Goal: Subscribe to service/newsletter

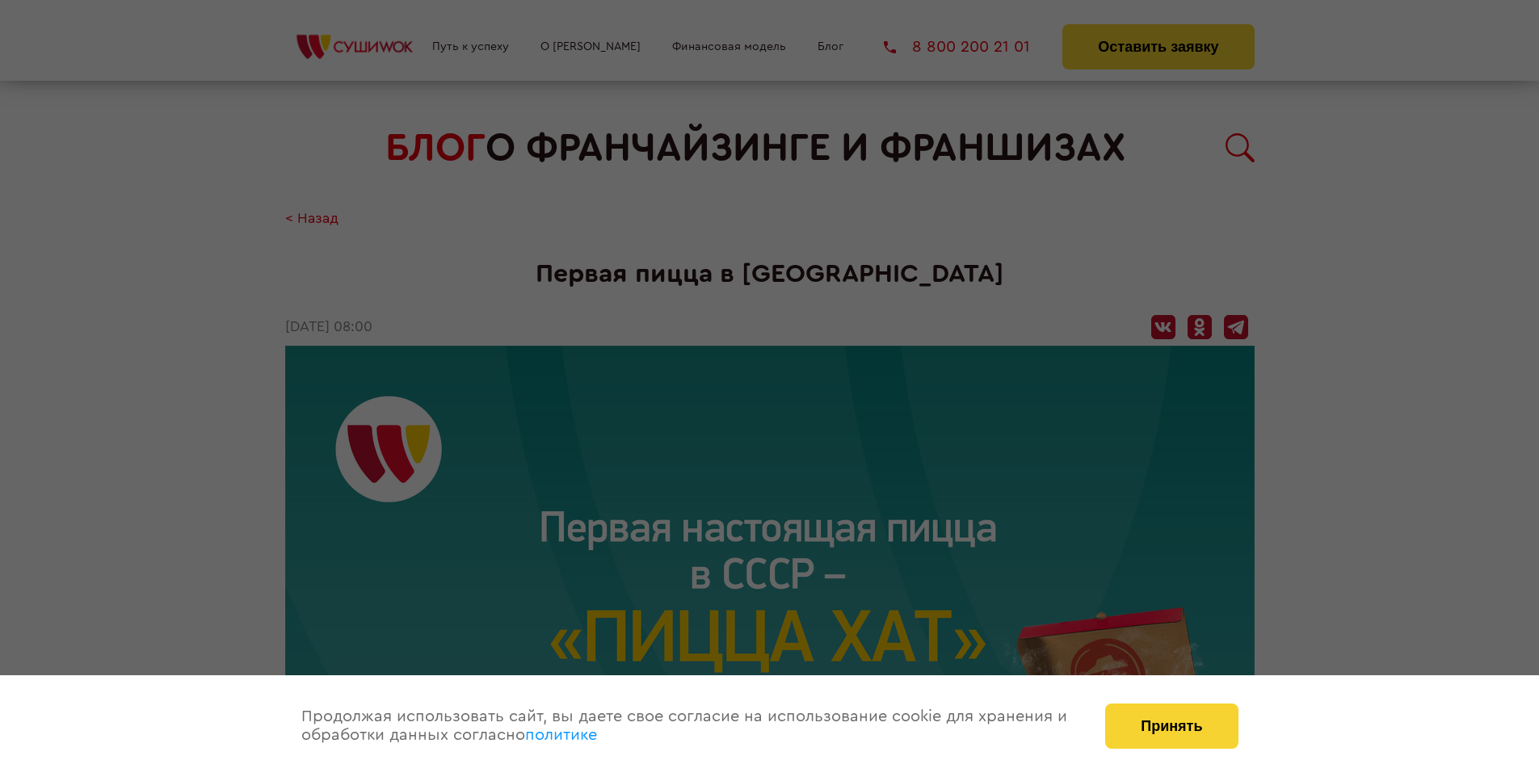
scroll to position [2057, 0]
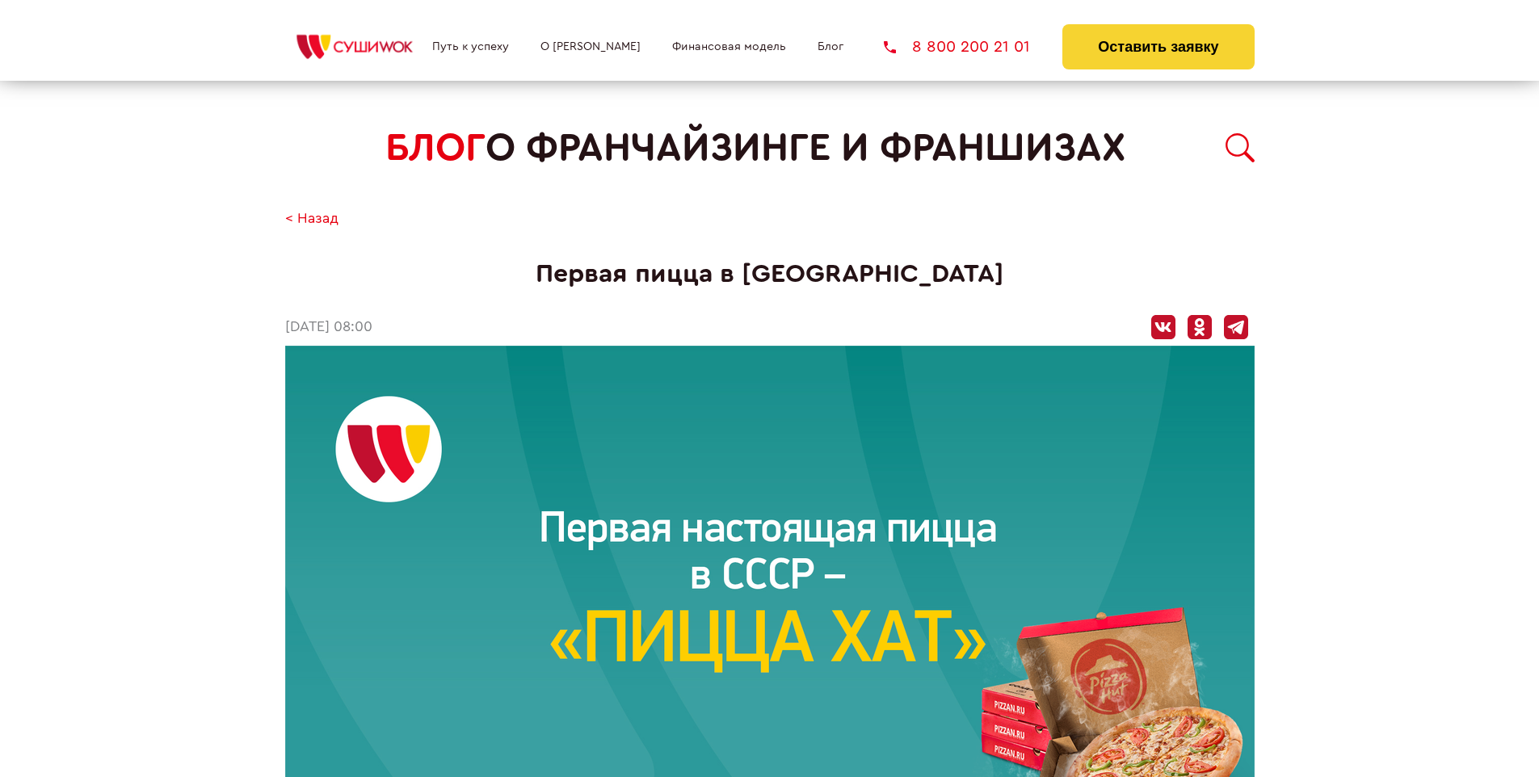
scroll to position [2057, 0]
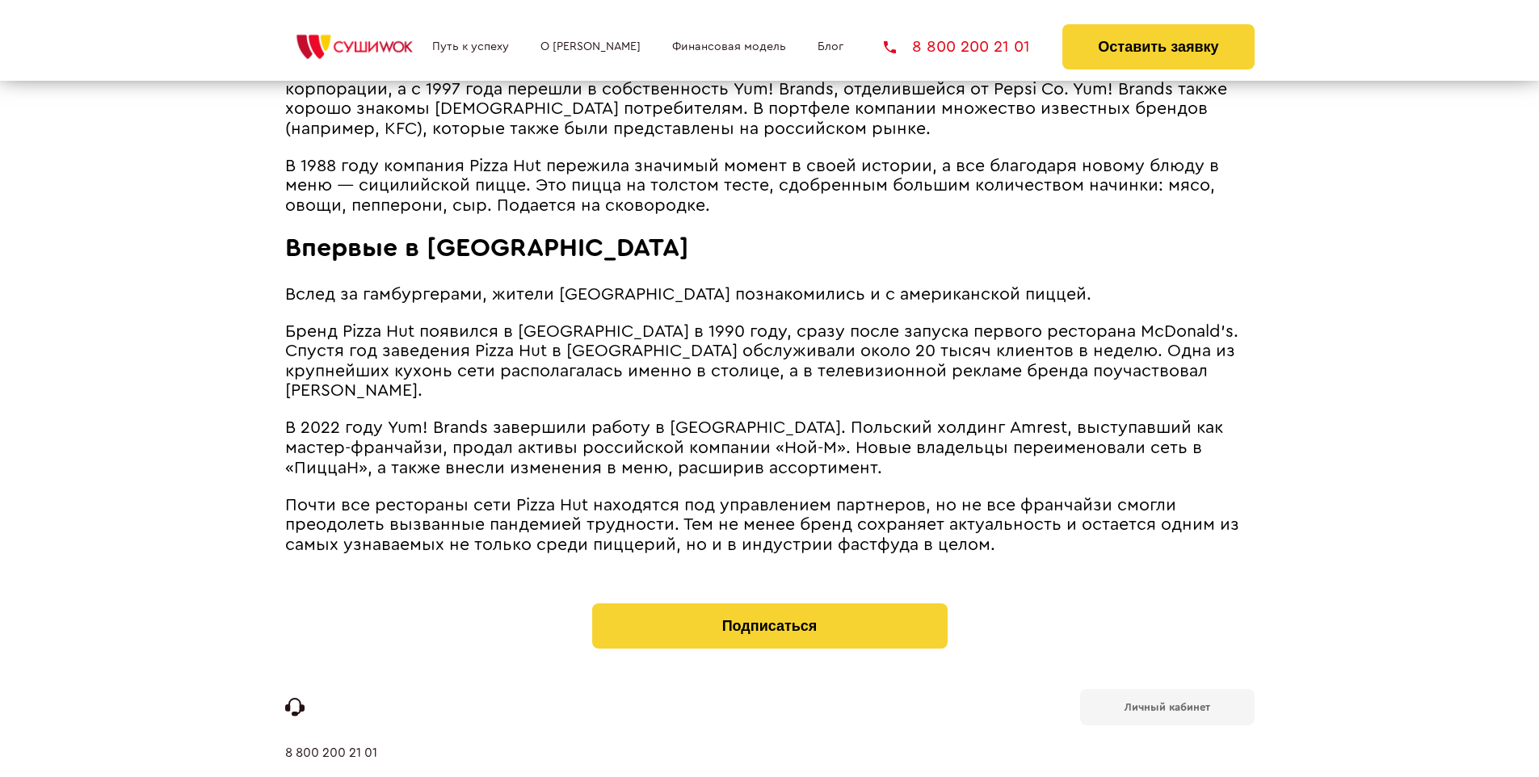
click at [1166, 702] on b "Личный кабинет" at bounding box center [1167, 707] width 86 height 11
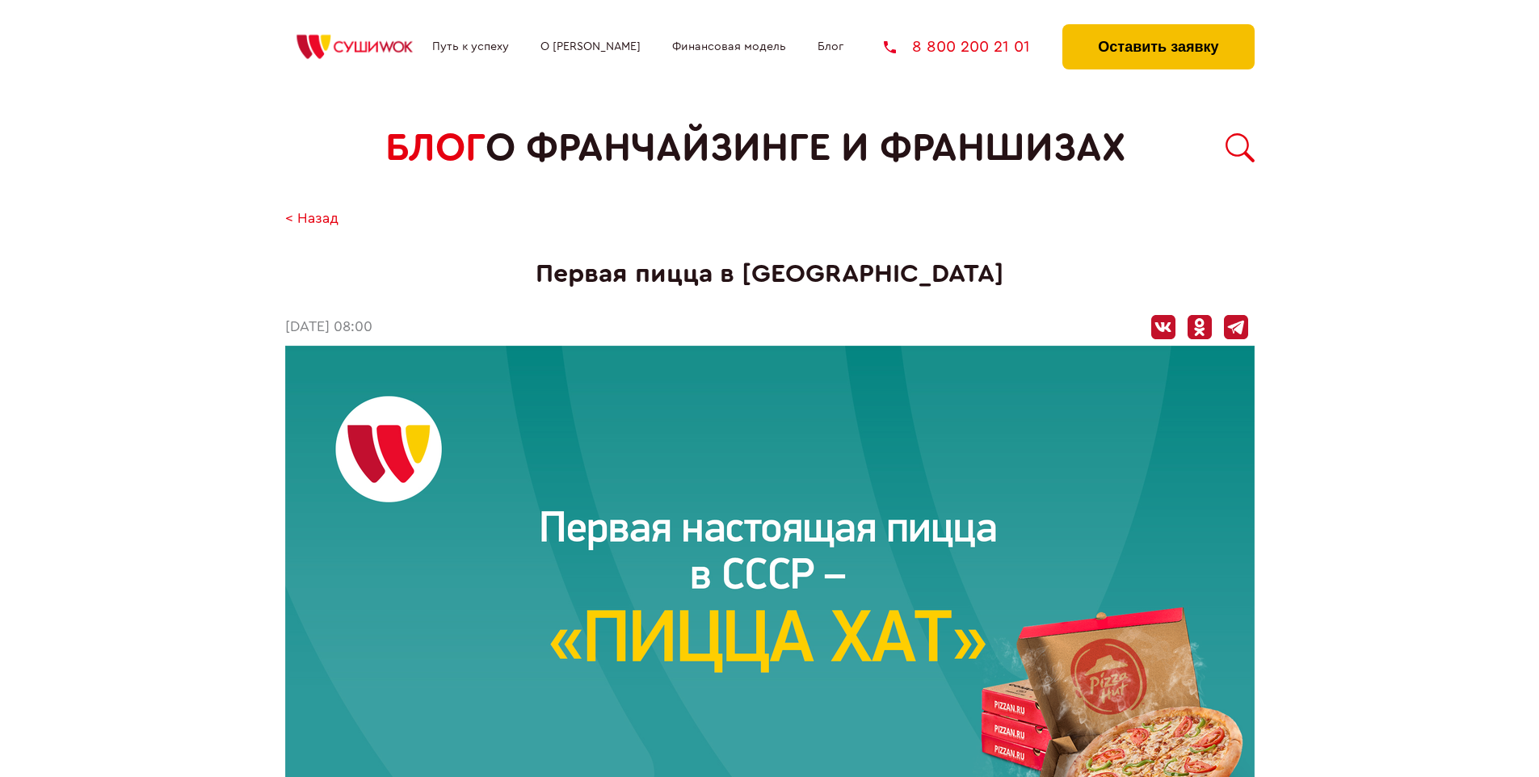
click at [1158, 28] on button "Оставить заявку" at bounding box center [1157, 46] width 191 height 45
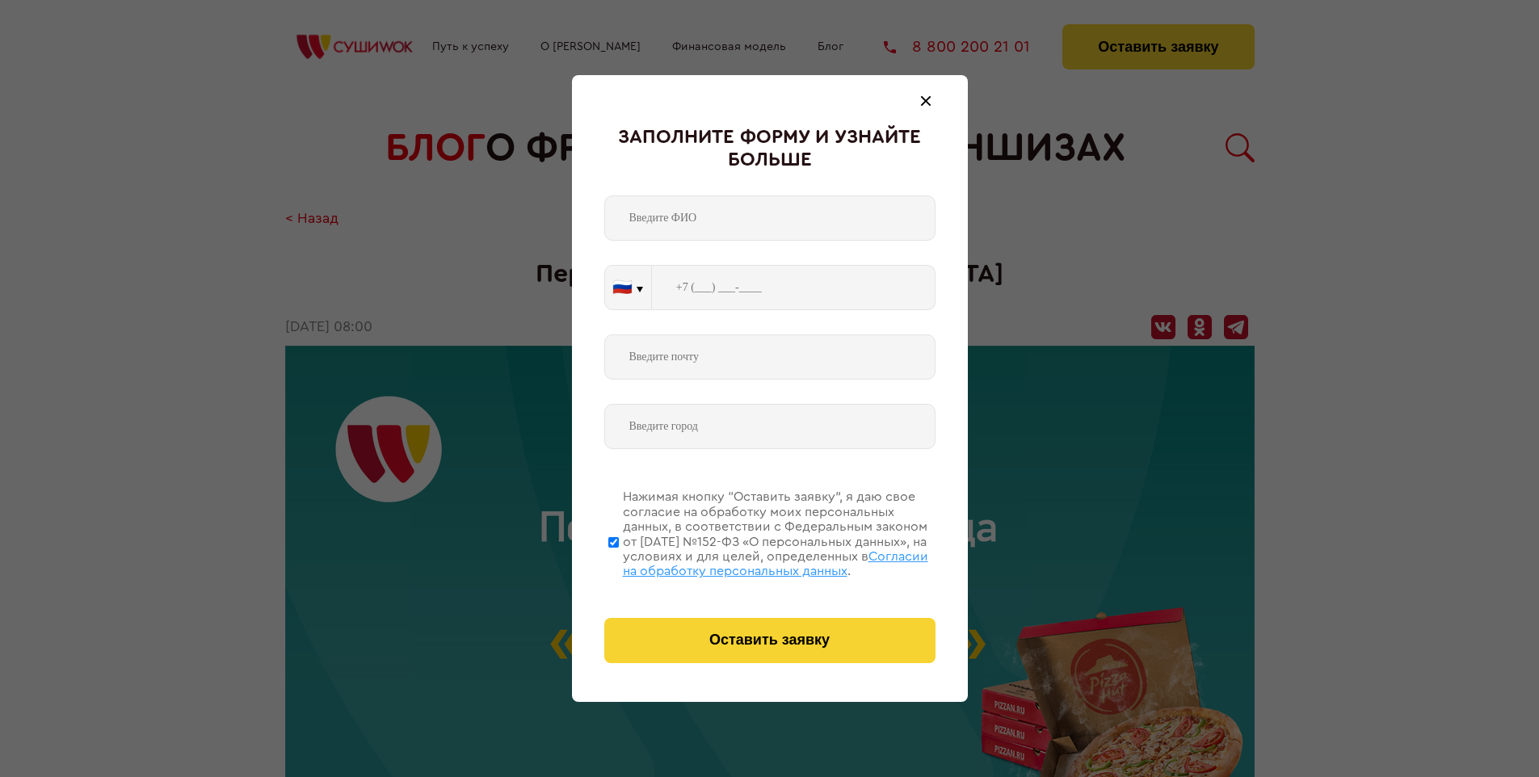
click at [749, 561] on span "Согласии на обработку персональных данных" at bounding box center [775, 563] width 305 height 27
click at [619, 561] on input "Нажимая кнопку “Оставить заявку”, я даю свое согласие на обработку моих персона…" at bounding box center [613, 541] width 11 height 129
checkbox input "false"
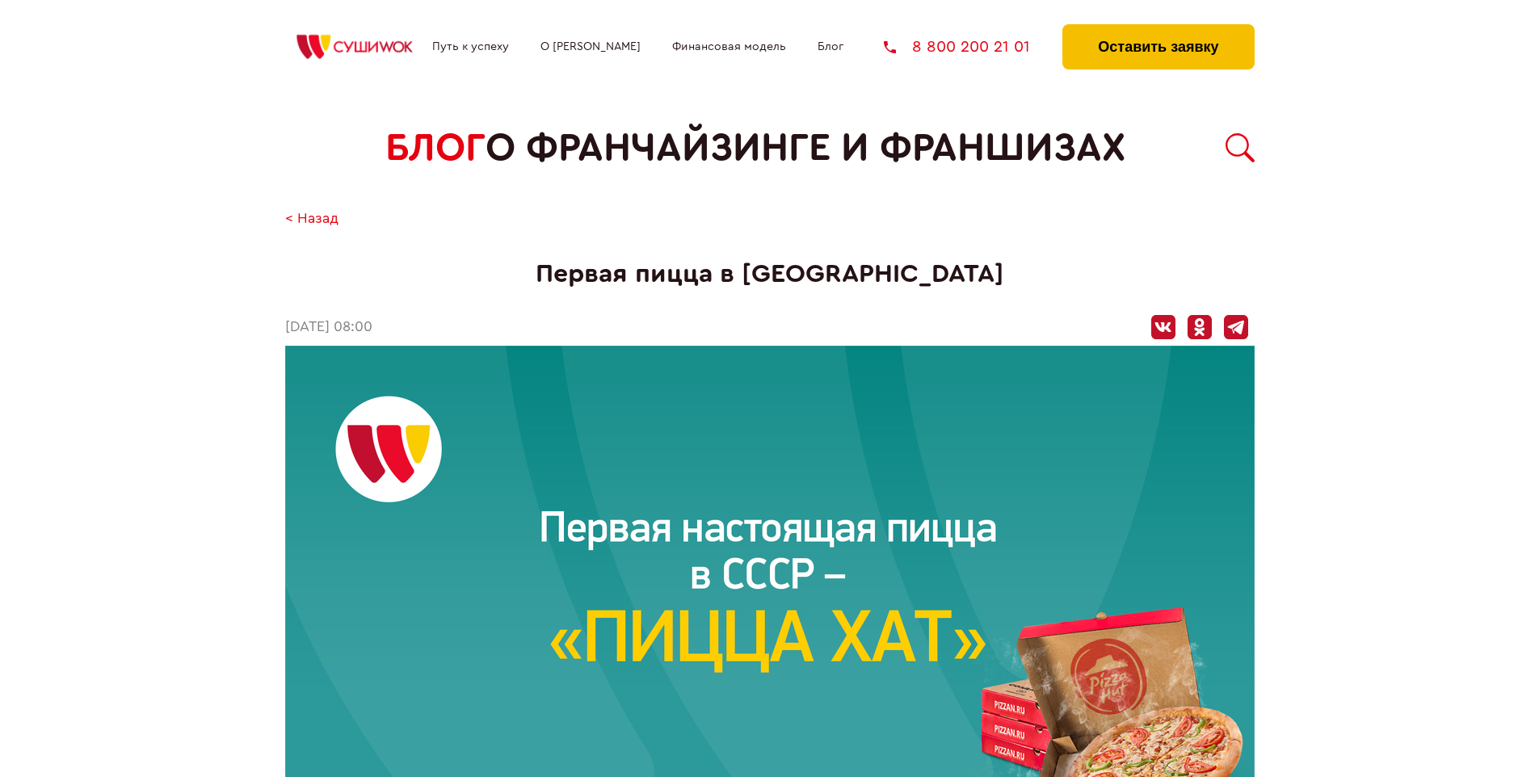
click at [1158, 28] on button "Оставить заявку" at bounding box center [1157, 46] width 191 height 45
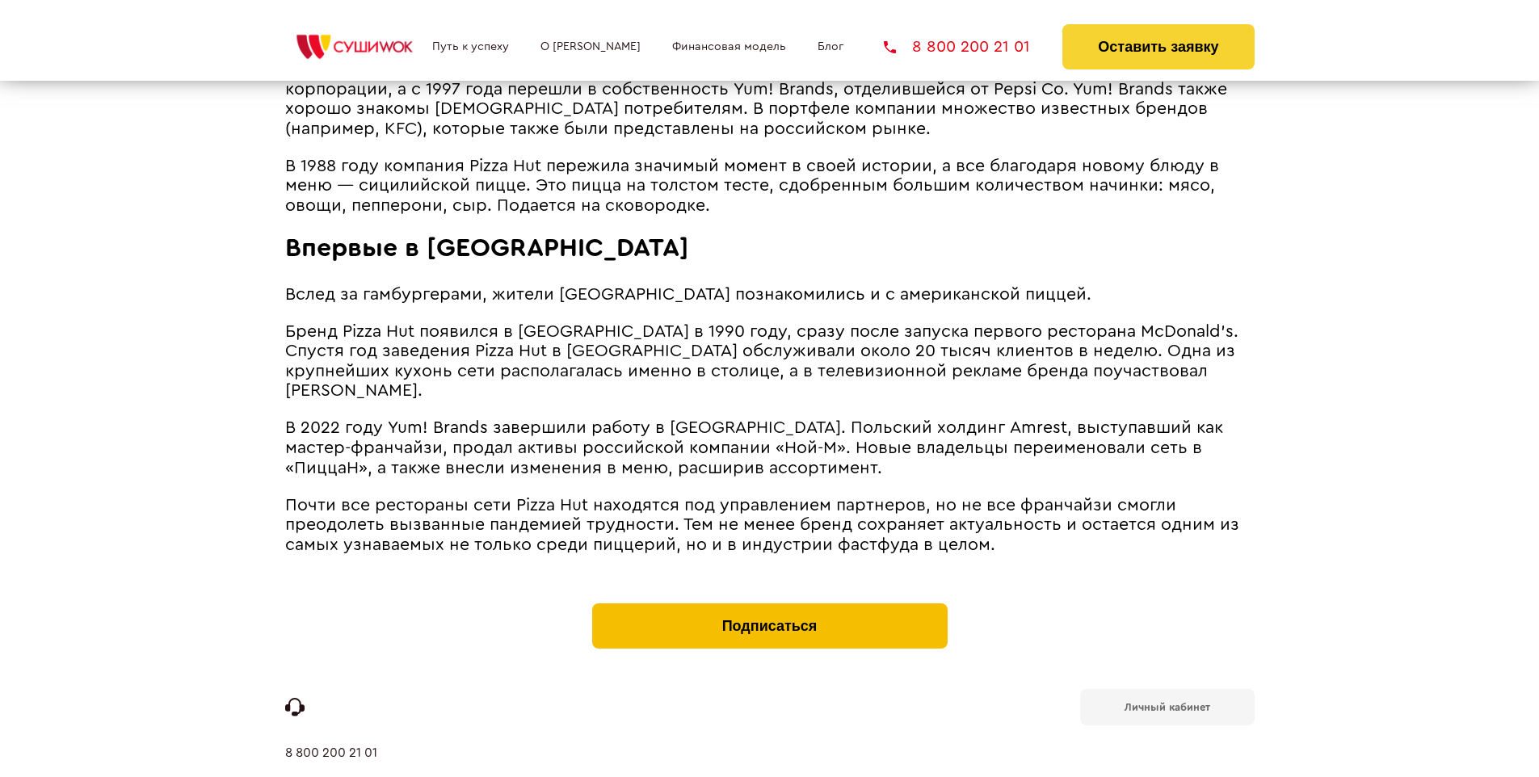
click at [769, 603] on button "Подписаться" at bounding box center [769, 625] width 355 height 45
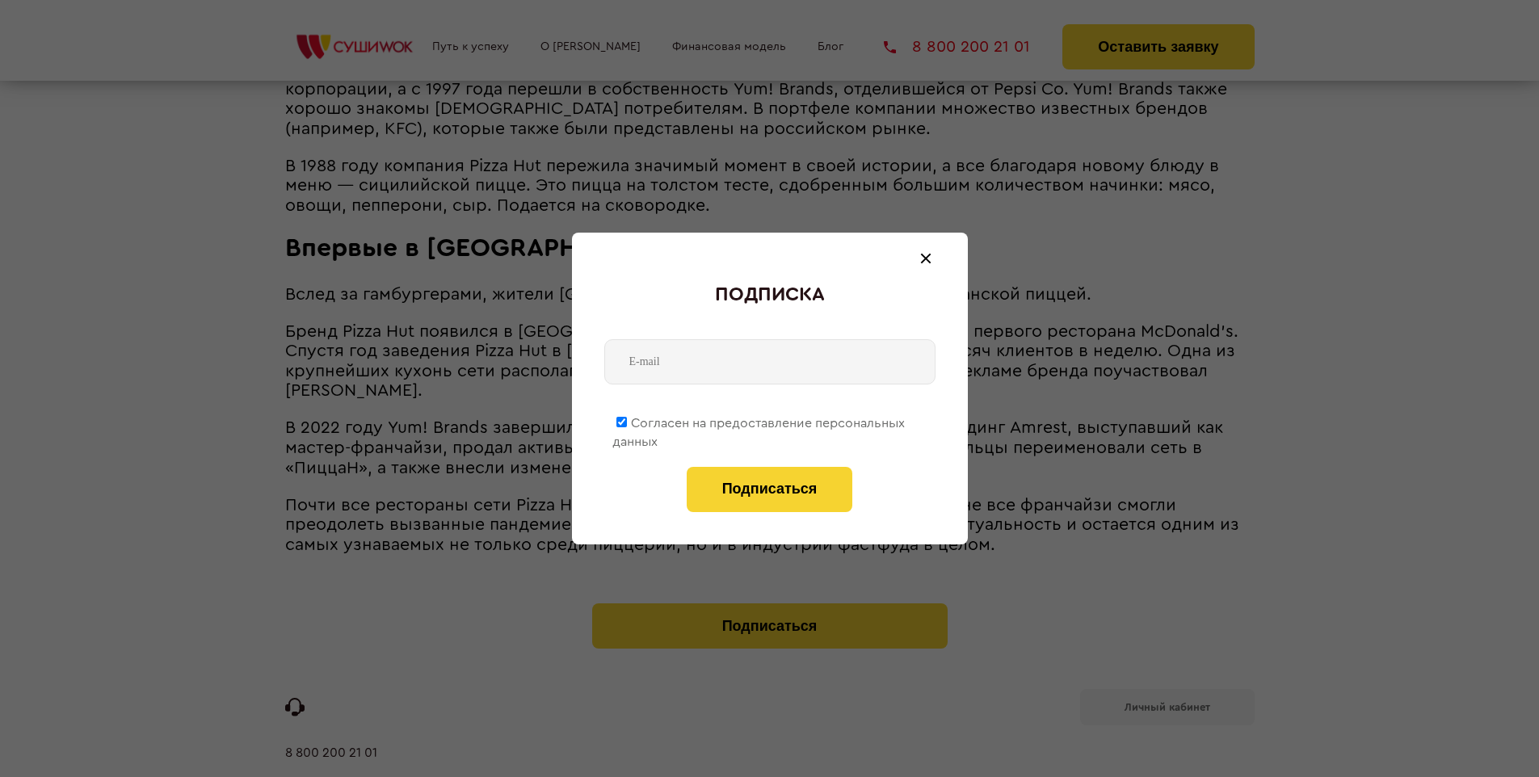
click at [759, 420] on span "Согласен на предоставление персональных данных" at bounding box center [758, 433] width 292 height 32
click at [627, 420] on input "Согласен на предоставление персональных данных" at bounding box center [621, 422] width 11 height 11
checkbox input "false"
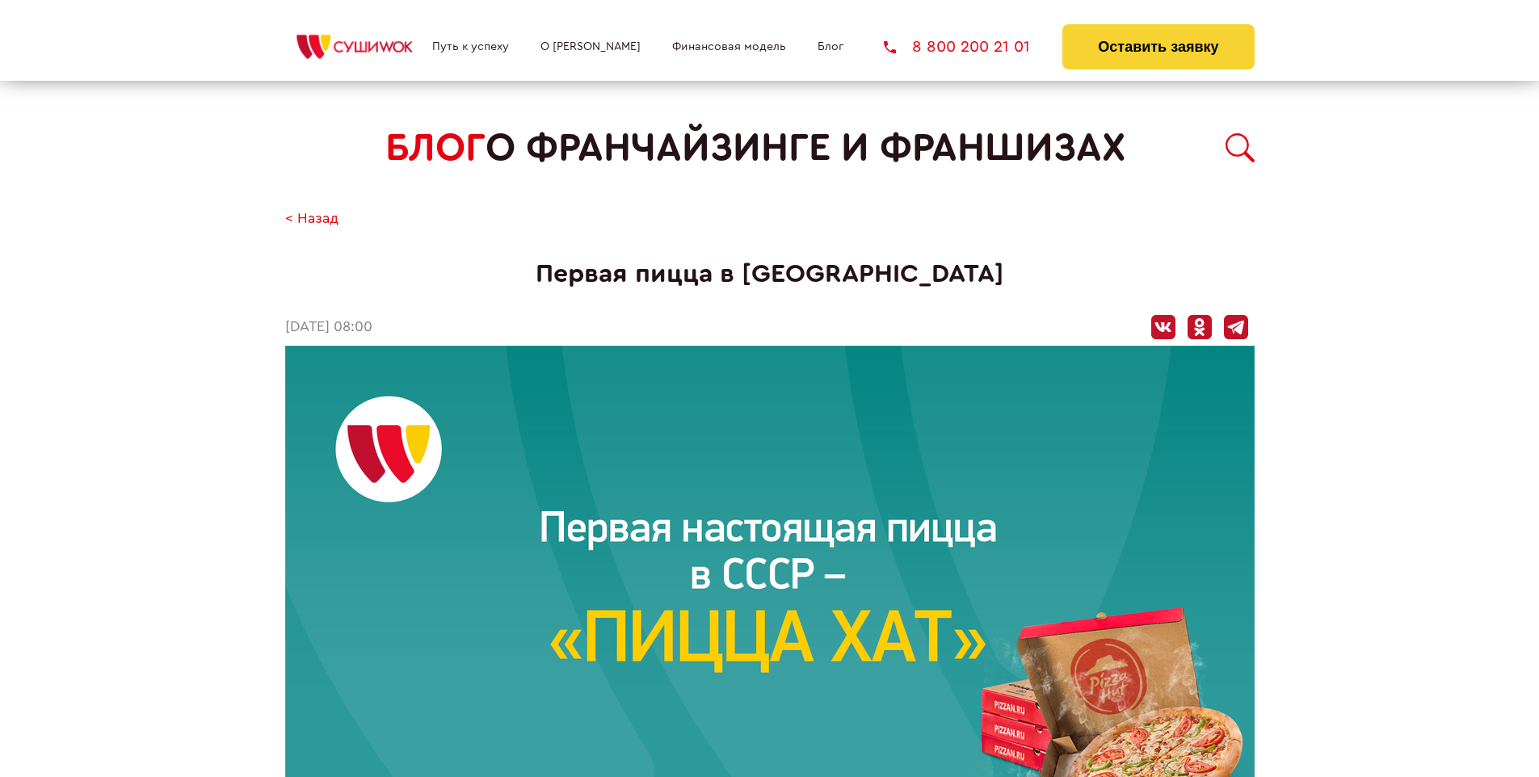
scroll to position [2057, 0]
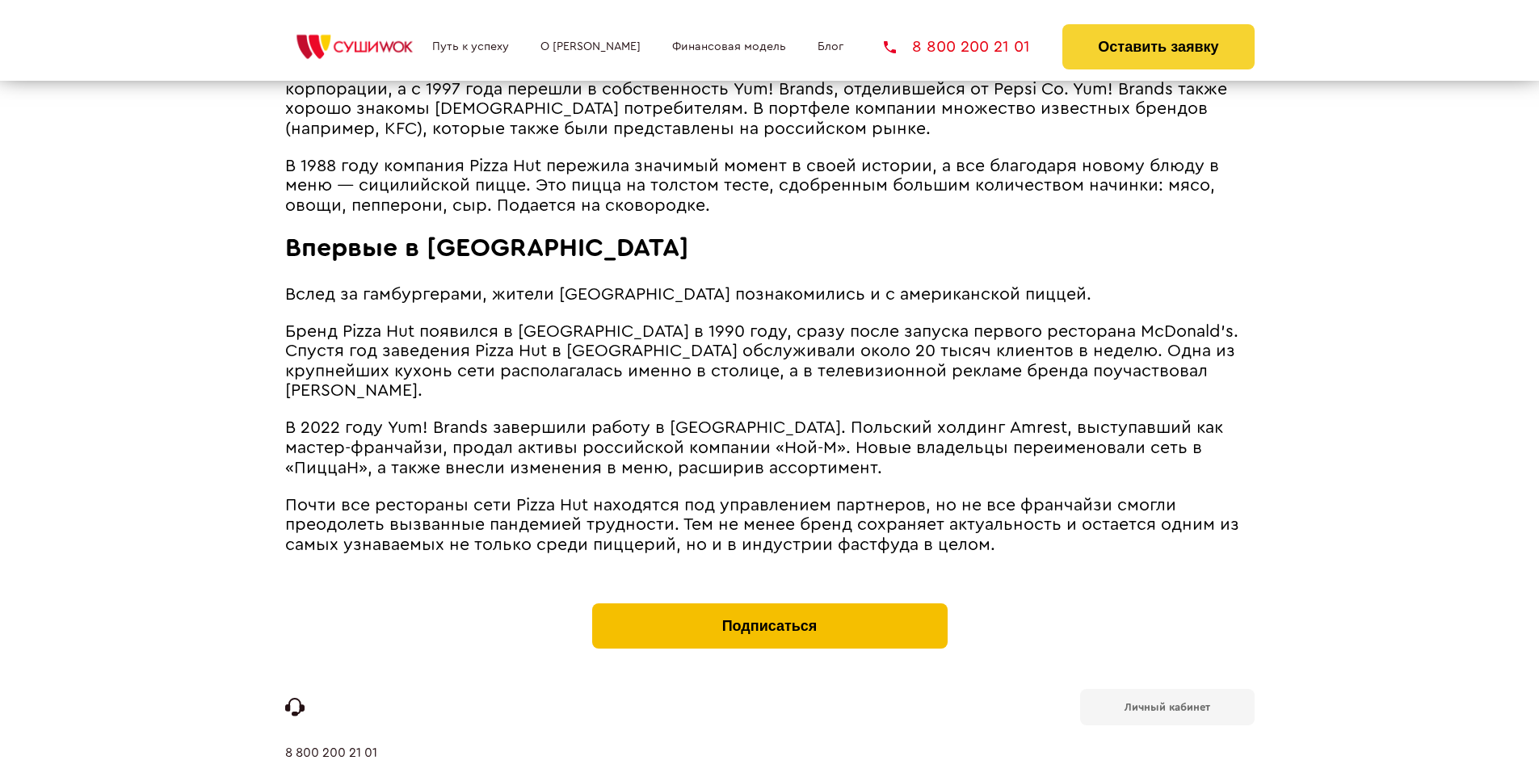
click at [769, 603] on button "Подписаться" at bounding box center [769, 625] width 355 height 45
